Goal: Transaction & Acquisition: Book appointment/travel/reservation

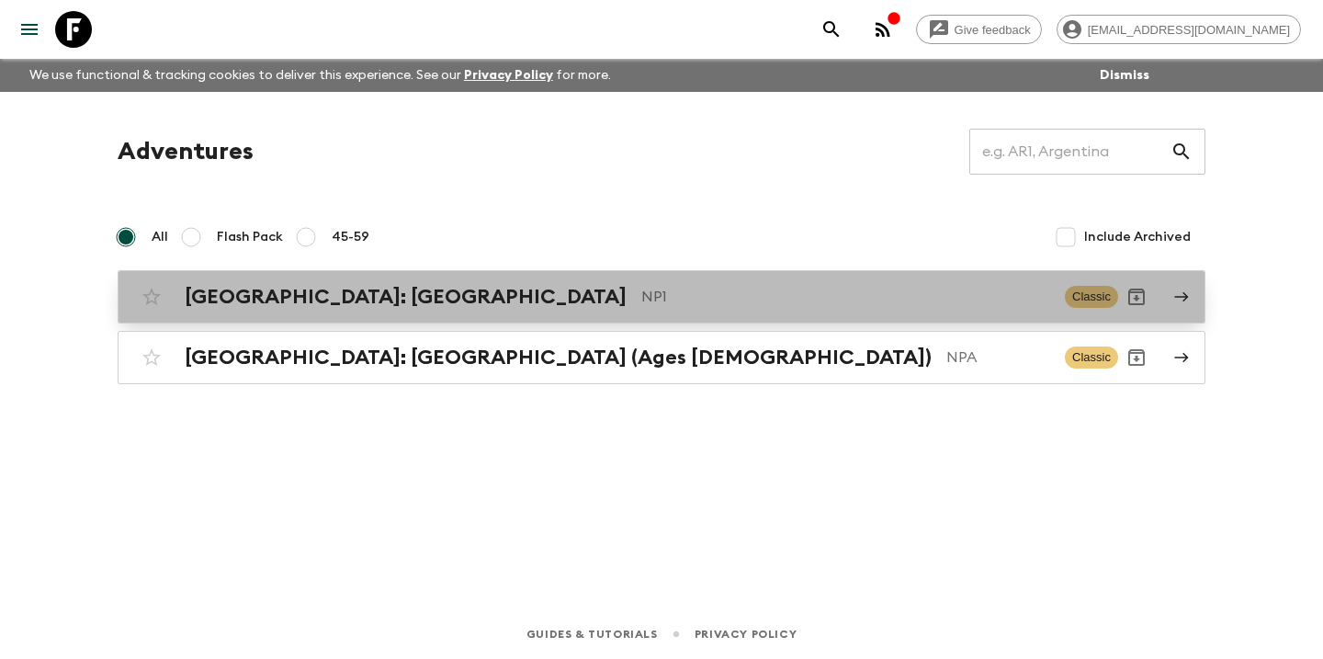
click at [641, 298] on p "NP1" at bounding box center [845, 297] width 409 height 22
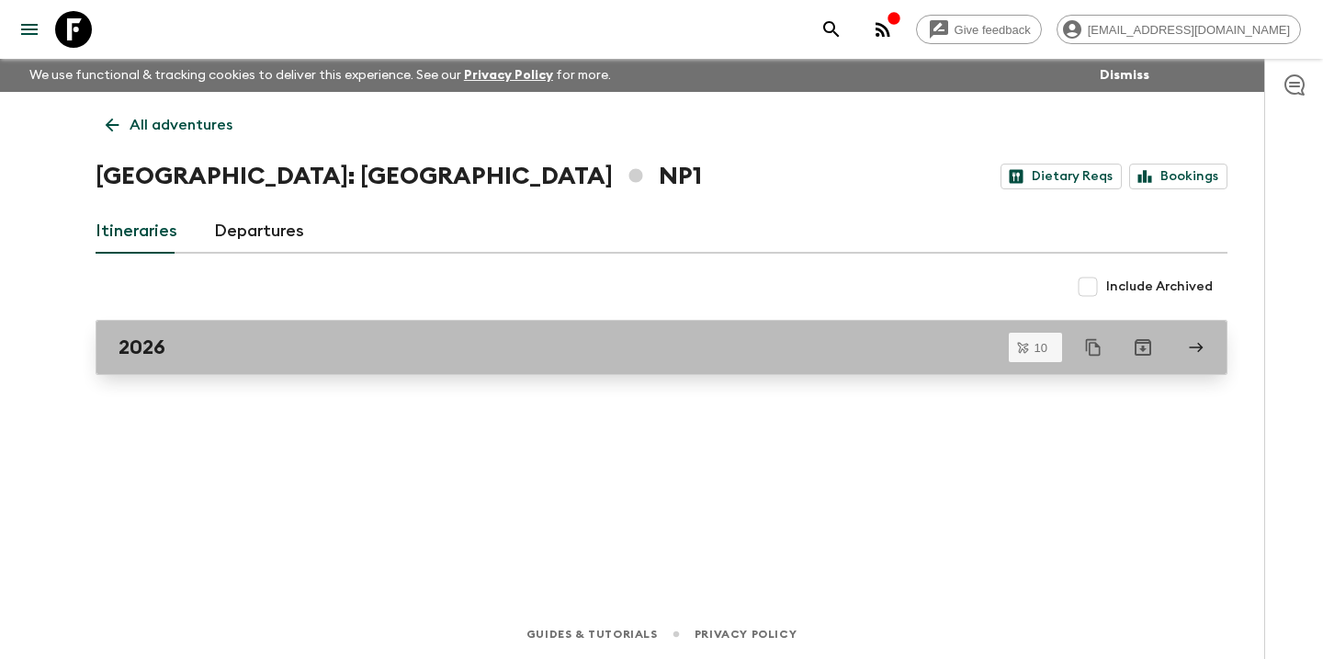
click at [430, 339] on div "2026" at bounding box center [643, 347] width 1051 height 24
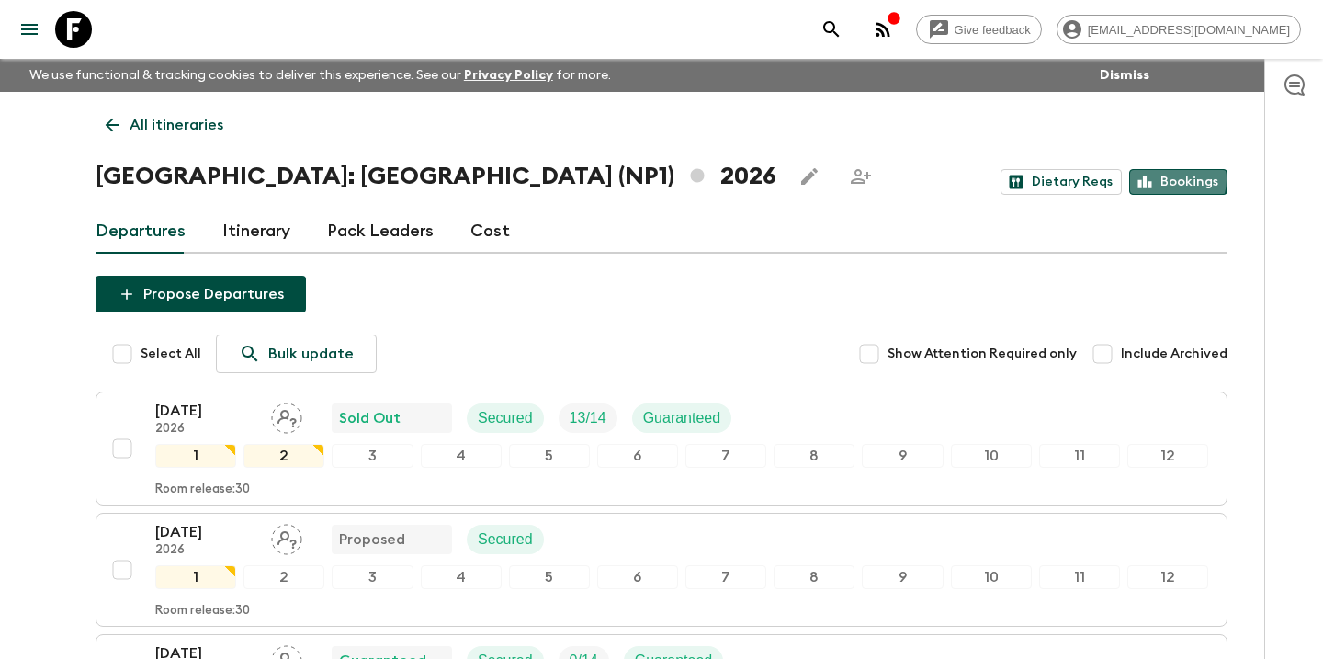
click at [1170, 179] on link "Bookings" at bounding box center [1178, 182] width 98 height 26
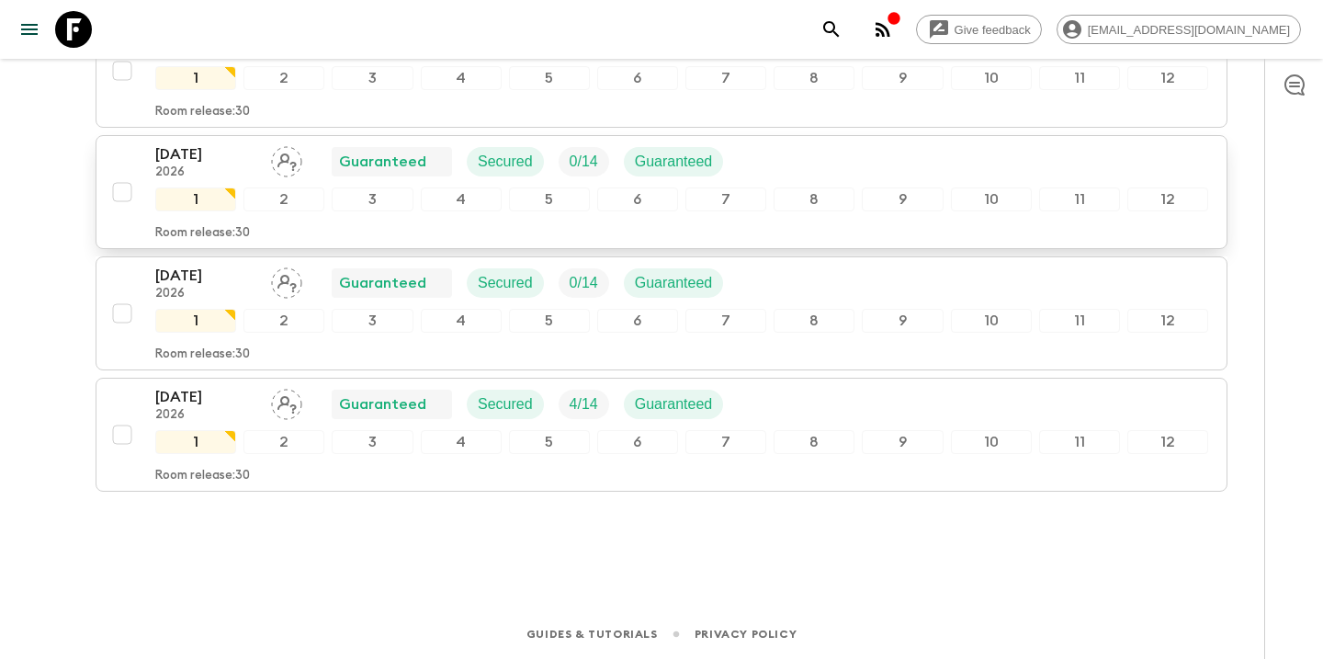
scroll to position [1105, 0]
